Goal: Find specific page/section: Find specific page/section

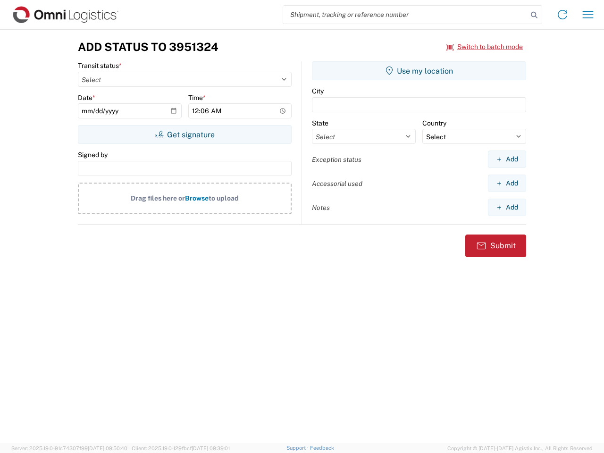
click at [405, 15] on input "search" at bounding box center [405, 15] width 244 height 18
click at [534, 15] on icon at bounding box center [533, 14] width 13 height 13
click at [562, 15] on icon at bounding box center [562, 14] width 15 height 15
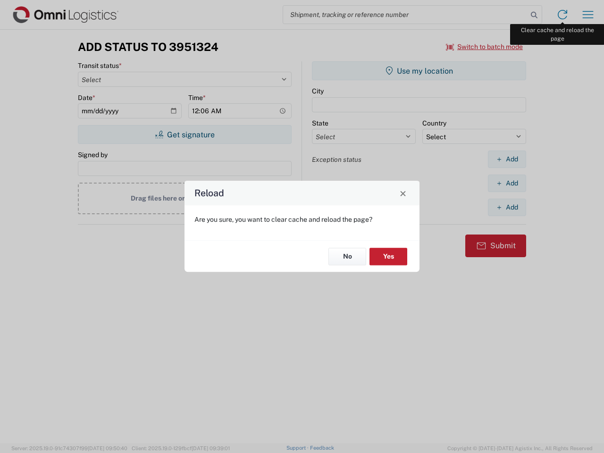
click at [588, 15] on div "Reload Are you sure, you want to clear cache and reload the page? No Yes" at bounding box center [302, 226] width 604 height 453
click at [484, 47] on div "Reload Are you sure, you want to clear cache and reload the page? No Yes" at bounding box center [302, 226] width 604 height 453
click at [184, 134] on div "Reload Are you sure, you want to clear cache and reload the page? No Yes" at bounding box center [302, 226] width 604 height 453
click at [419, 71] on div "Reload Are you sure, you want to clear cache and reload the page? No Yes" at bounding box center [302, 226] width 604 height 453
click at [506, 159] on div "Reload Are you sure, you want to clear cache and reload the page? No Yes" at bounding box center [302, 226] width 604 height 453
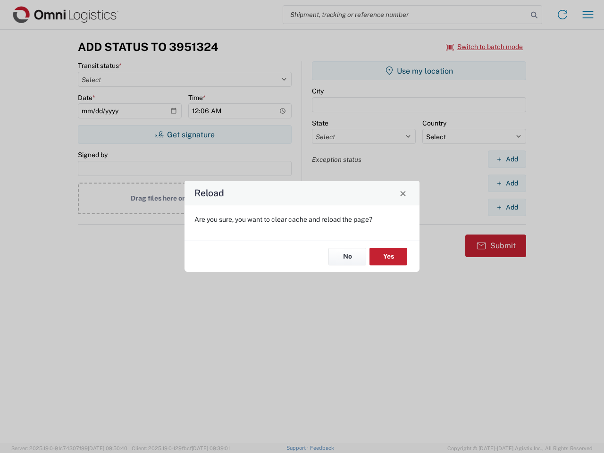
click at [506, 183] on div "Reload Are you sure, you want to clear cache and reload the page? No Yes" at bounding box center [302, 226] width 604 height 453
click at [506, 207] on div "Reload Are you sure, you want to clear cache and reload the page? No Yes" at bounding box center [302, 226] width 604 height 453
